Goal: Transaction & Acquisition: Purchase product/service

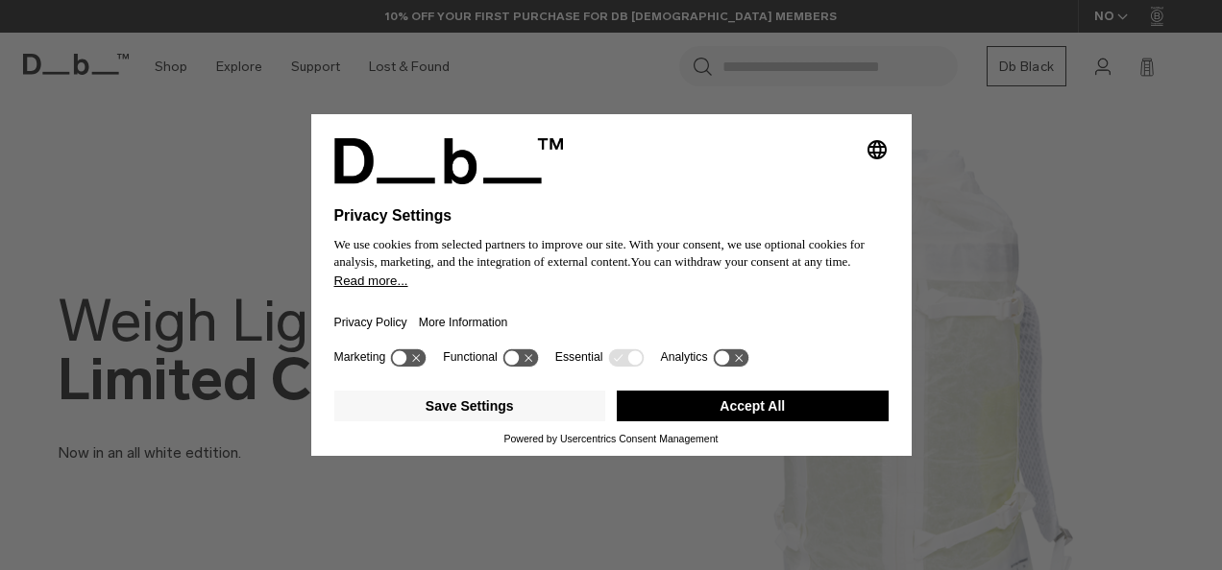
click at [758, 407] on button "Accept All" at bounding box center [753, 406] width 272 height 31
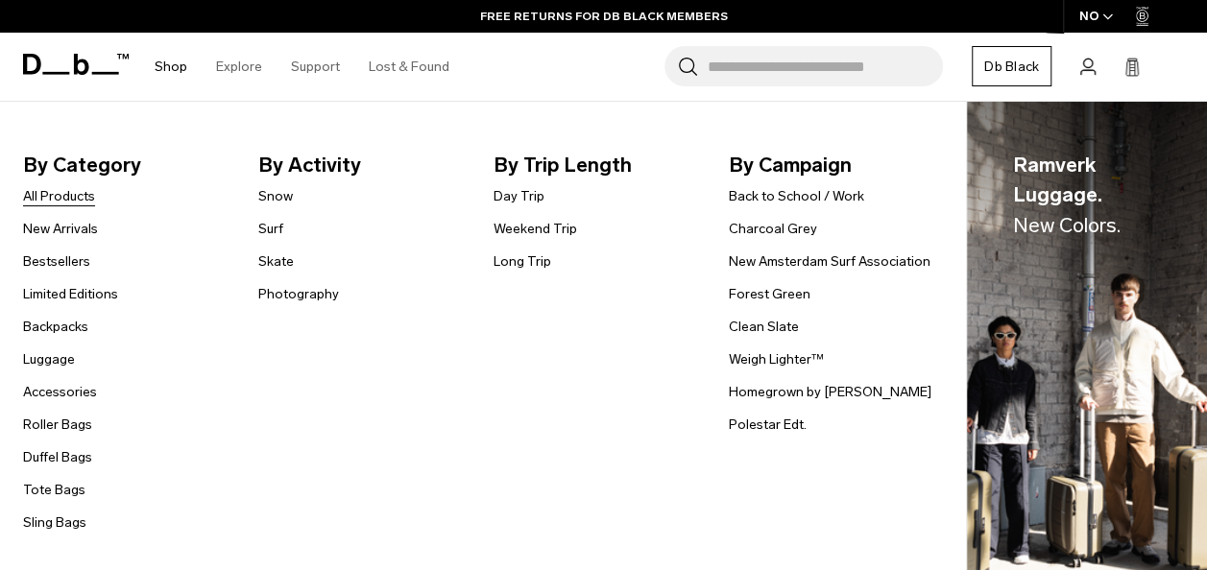
click at [84, 192] on link "All Products" at bounding box center [59, 196] width 72 height 20
click at [170, 65] on link "Shop" at bounding box center [171, 67] width 33 height 68
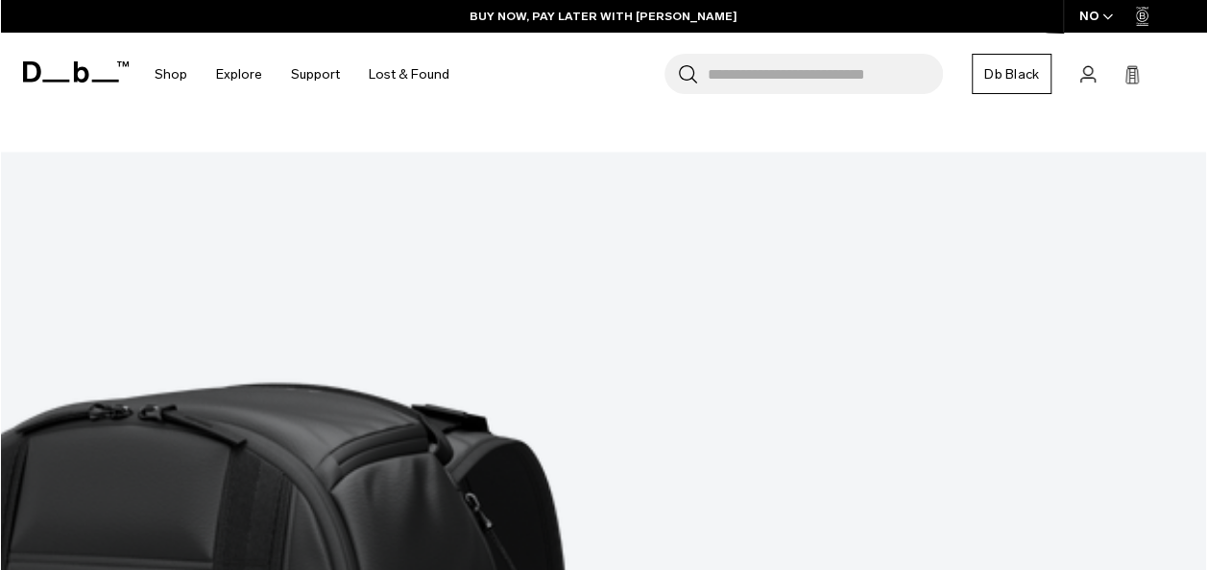
scroll to position [4610, 0]
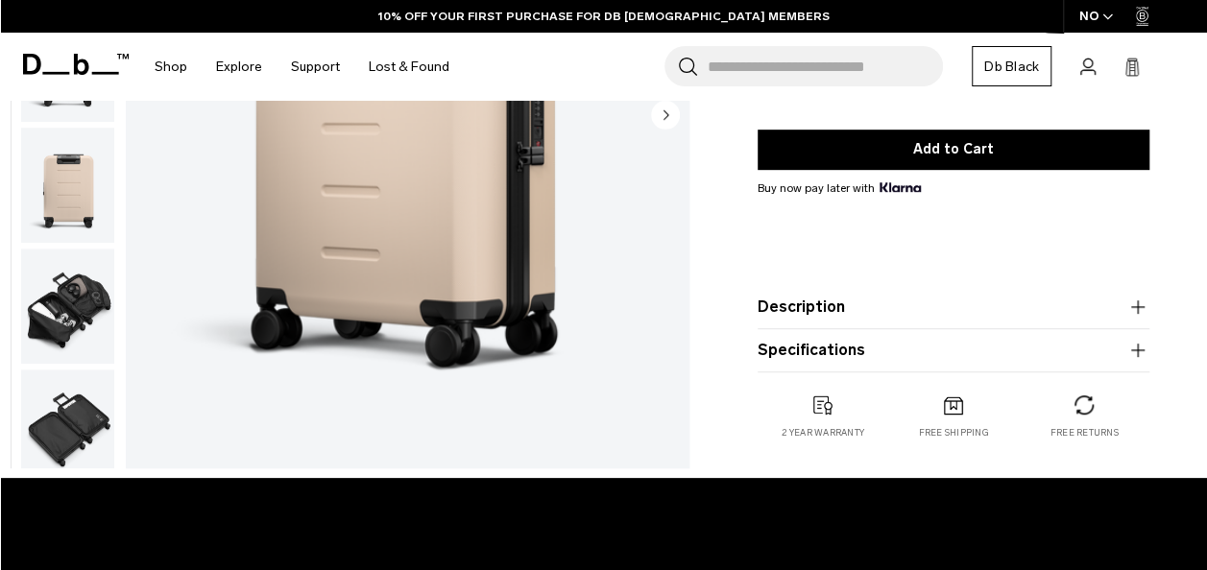
scroll to position [384, 0]
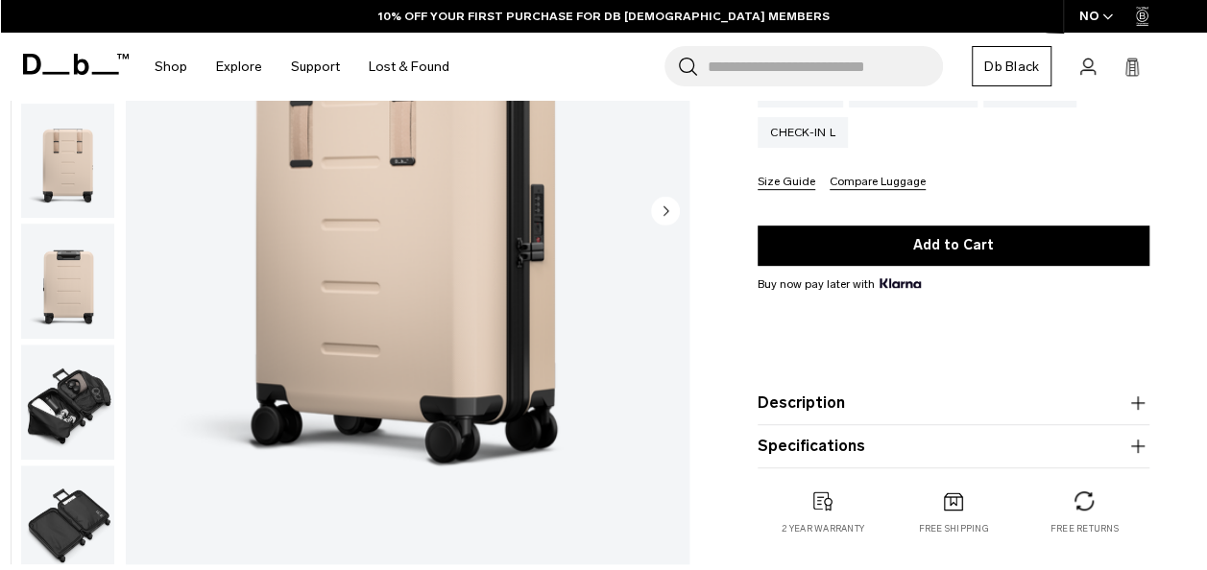
click at [1137, 403] on icon "button" at bounding box center [1137, 403] width 13 height 1
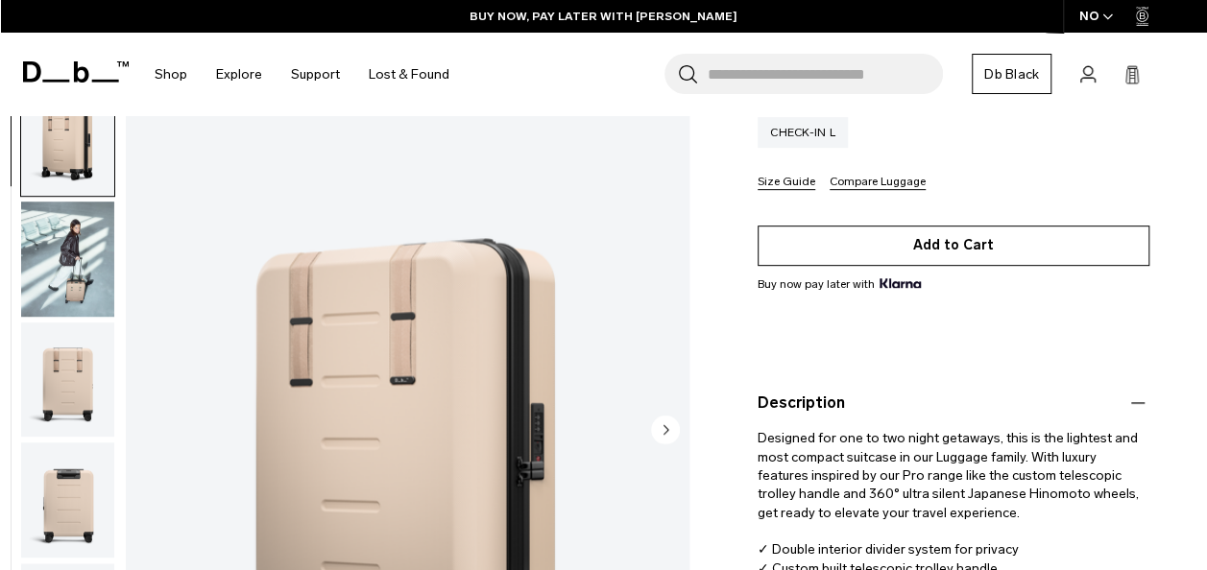
click at [953, 245] on button "Add to Cart" at bounding box center [954, 246] width 392 height 40
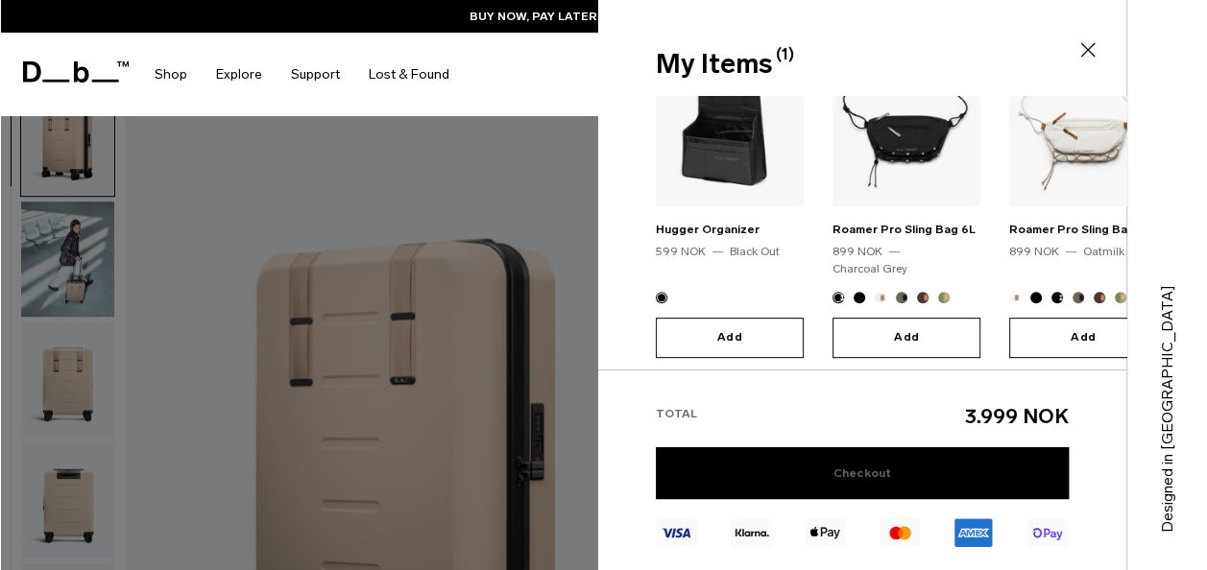
click at [884, 474] on link "Checkout" at bounding box center [862, 474] width 413 height 52
